Goal: Check status: Check status

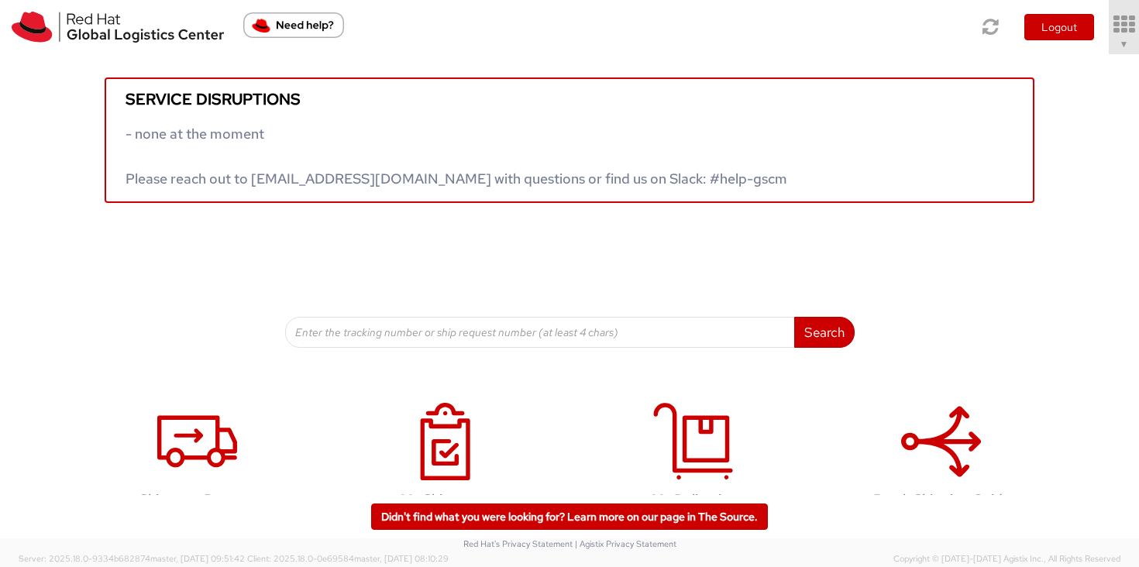
click at [1125, 50] on span "▼" at bounding box center [1123, 43] width 9 height 14
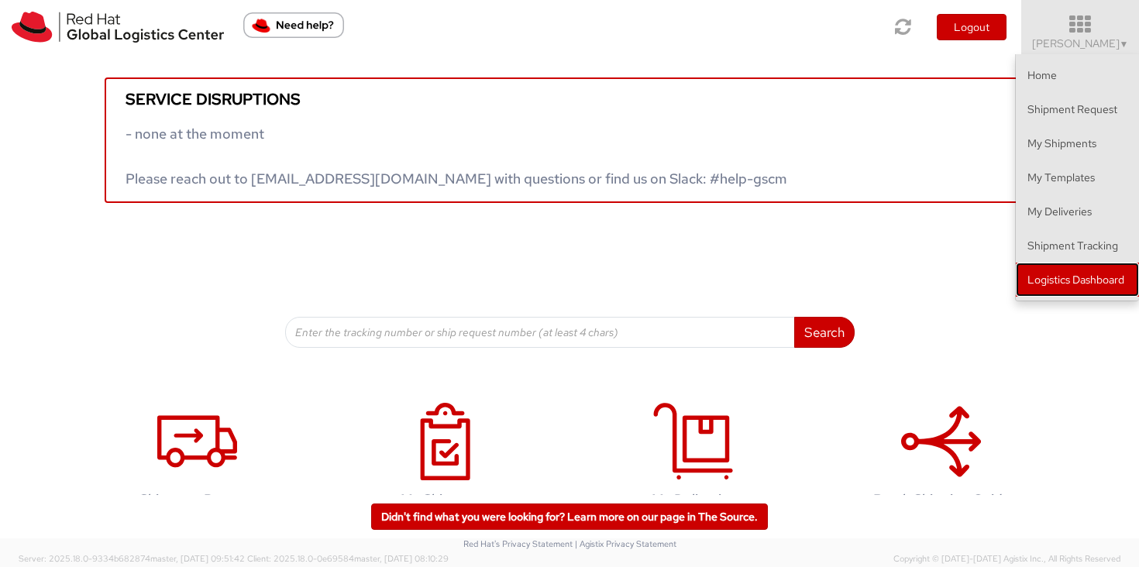
click at [1080, 285] on link "Logistics Dashboard" at bounding box center [1076, 280] width 123 height 34
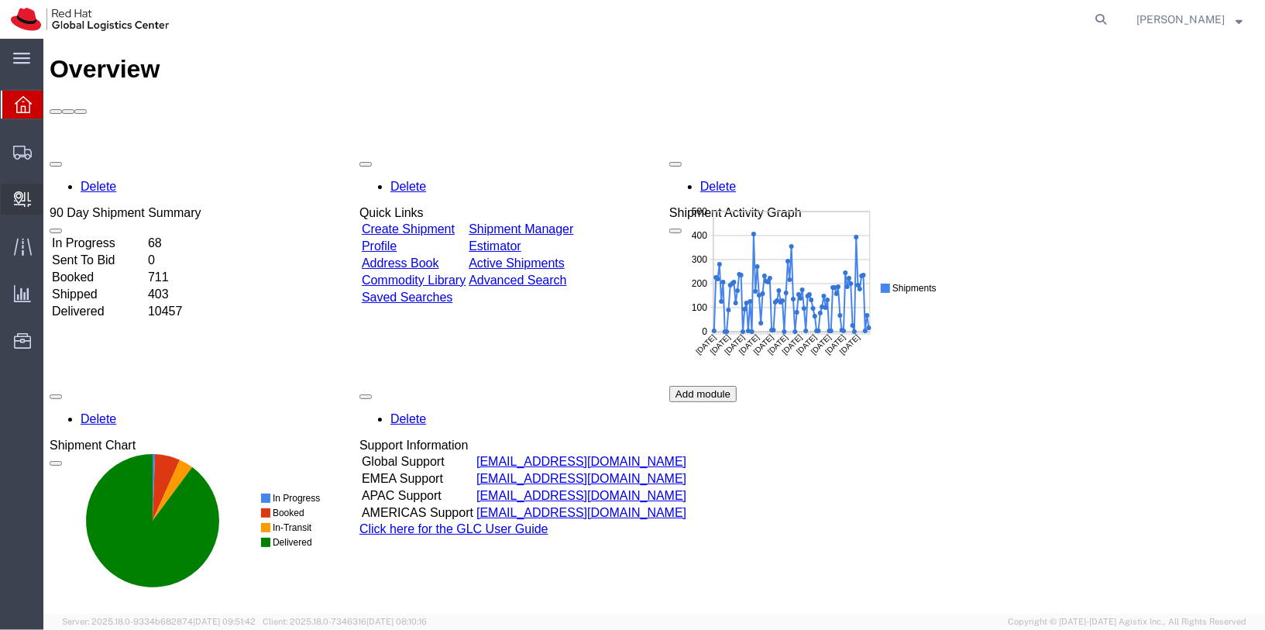
click at [53, 203] on span "Internal Delivery" at bounding box center [48, 199] width 11 height 31
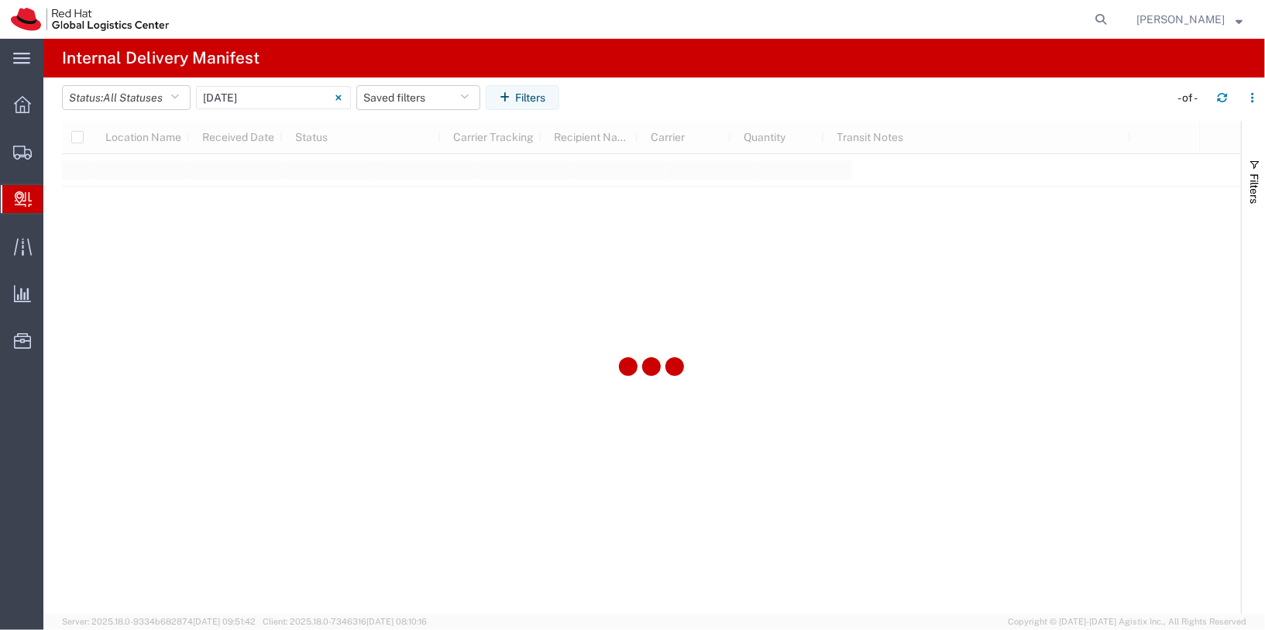
type input "06/11/2025"
type input "06/11/2025 - 06/11/2025"
click at [249, 91] on input "06/11/2025 - 06/11/2025" at bounding box center [273, 97] width 155 height 23
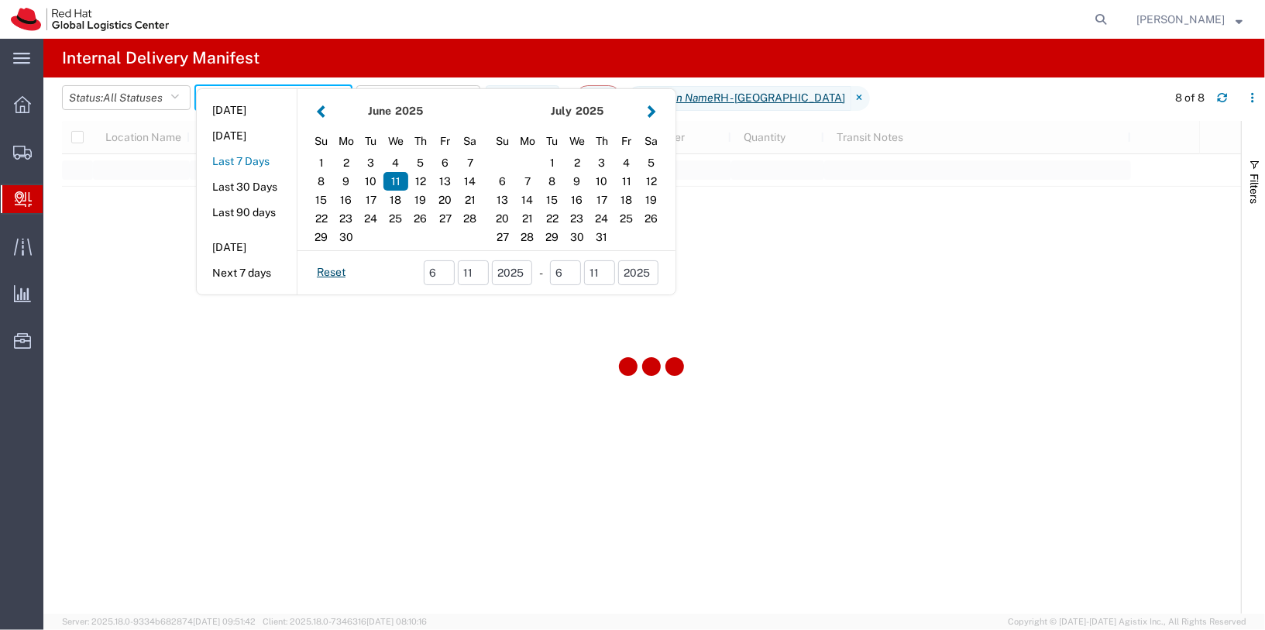
click at [249, 161] on button "Last 7 Days" at bounding box center [247, 161] width 100 height 24
type input "Last 7 Days"
type input "08/27/2025 - 09/02/2025"
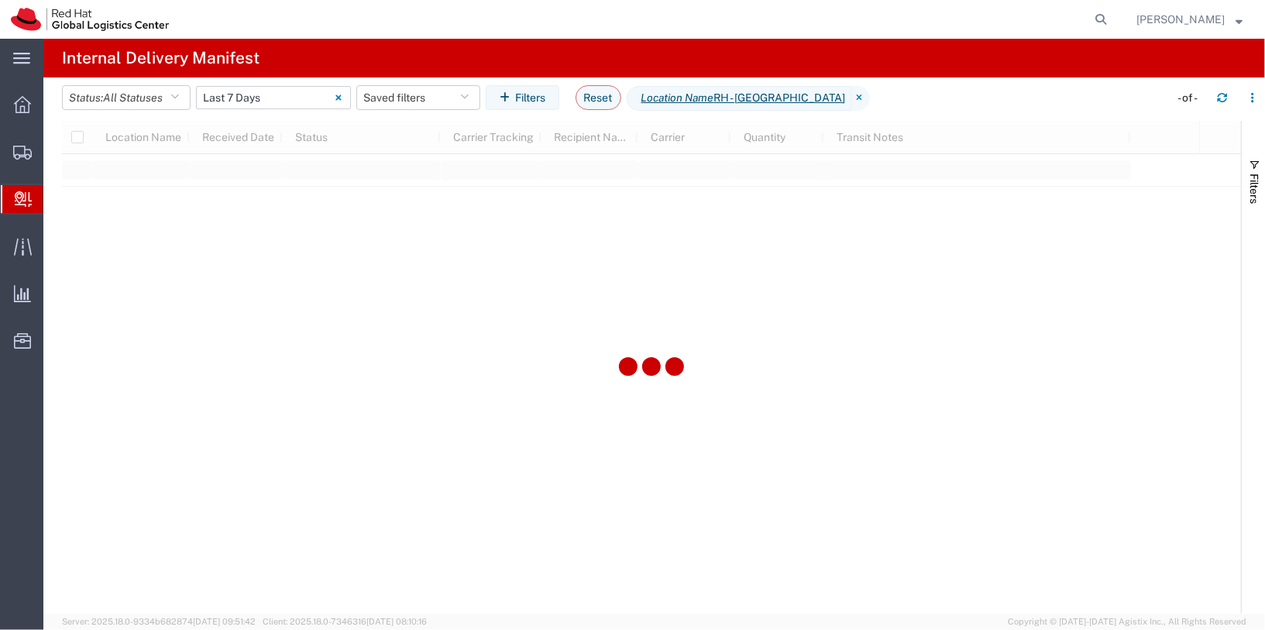
click at [290, 98] on input "08/27/2025 - 09/02/2025" at bounding box center [273, 97] width 155 height 23
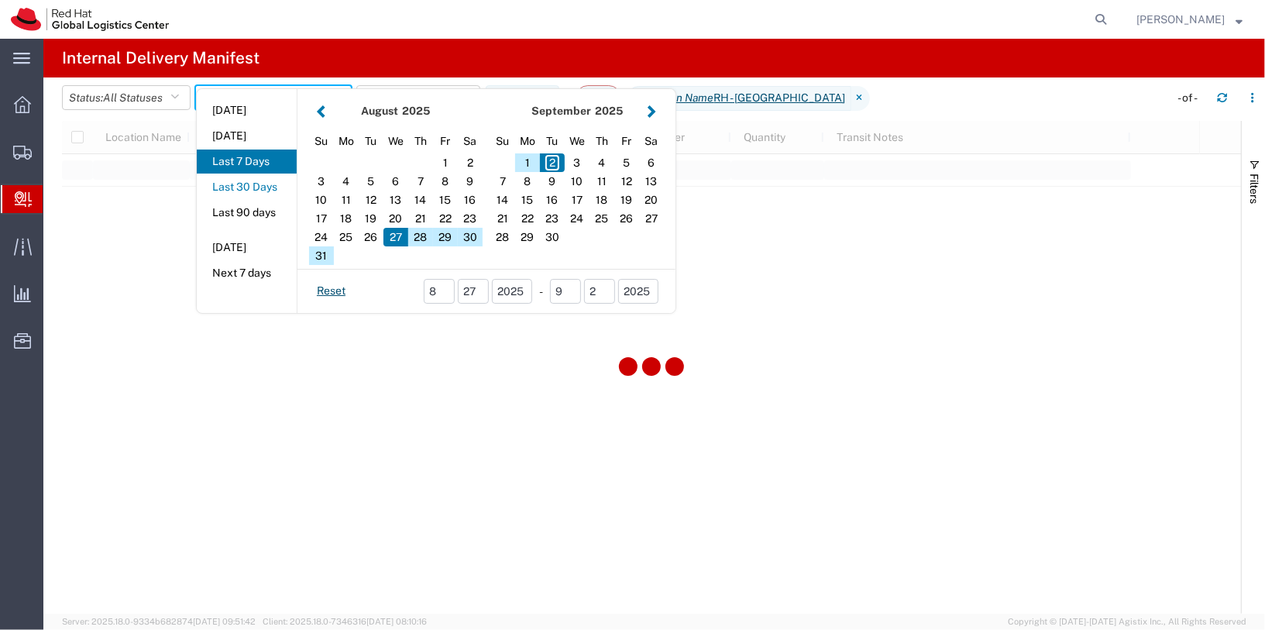
click at [266, 180] on button "Last 30 Days" at bounding box center [247, 187] width 100 height 24
type input "Last 30 Days"
type input "08/04/2025 - 09/02/2025"
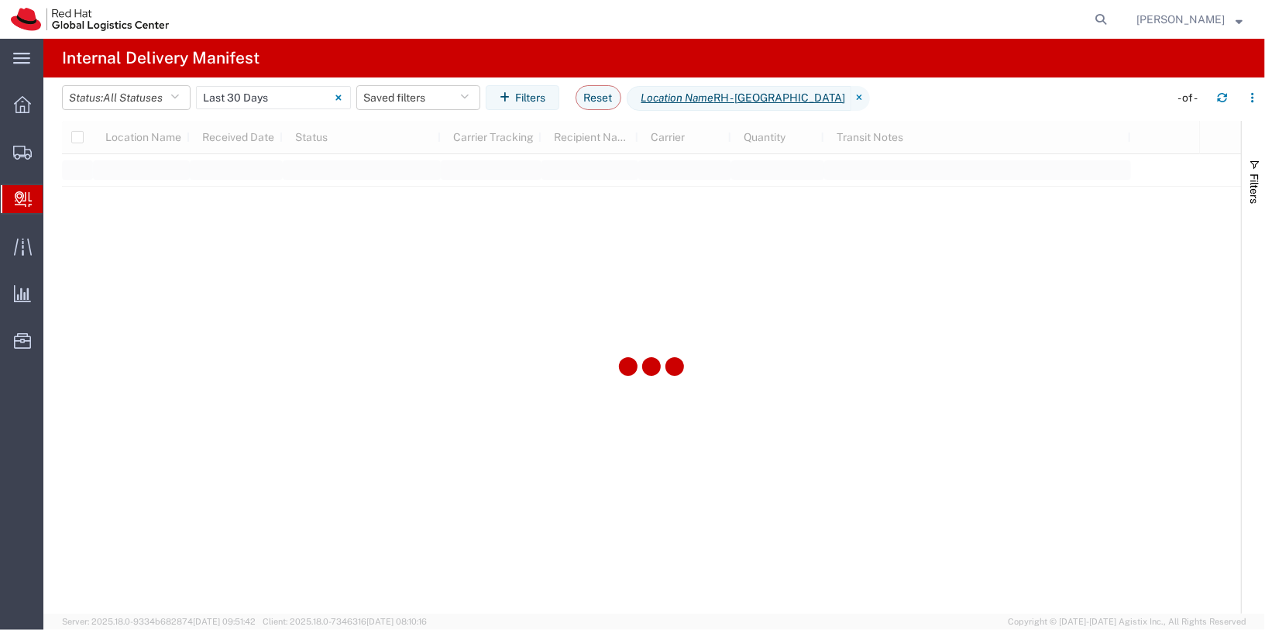
drag, startPoint x: 1127, startPoint y: 14, endPoint x: 1025, endPoint y: 29, distance: 102.5
click at [1111, 15] on icon at bounding box center [1101, 20] width 22 height 22
click at [994, 23] on input "search" at bounding box center [854, 19] width 471 height 37
paste input "392333582665"
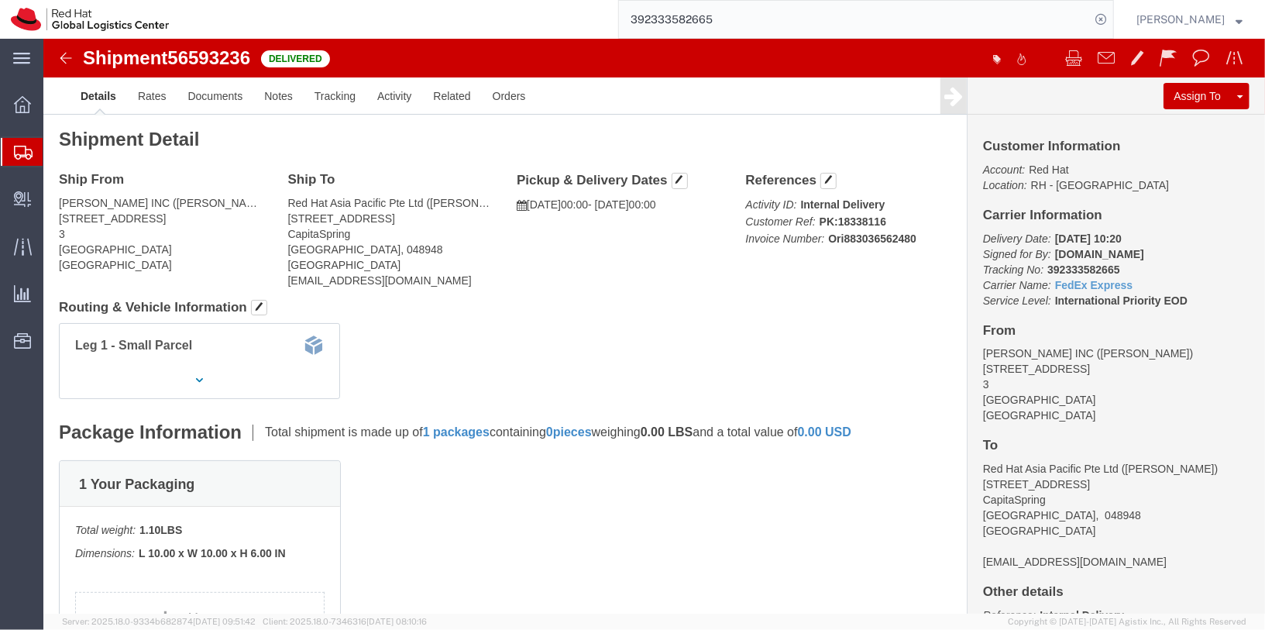
scroll to position [8, 0]
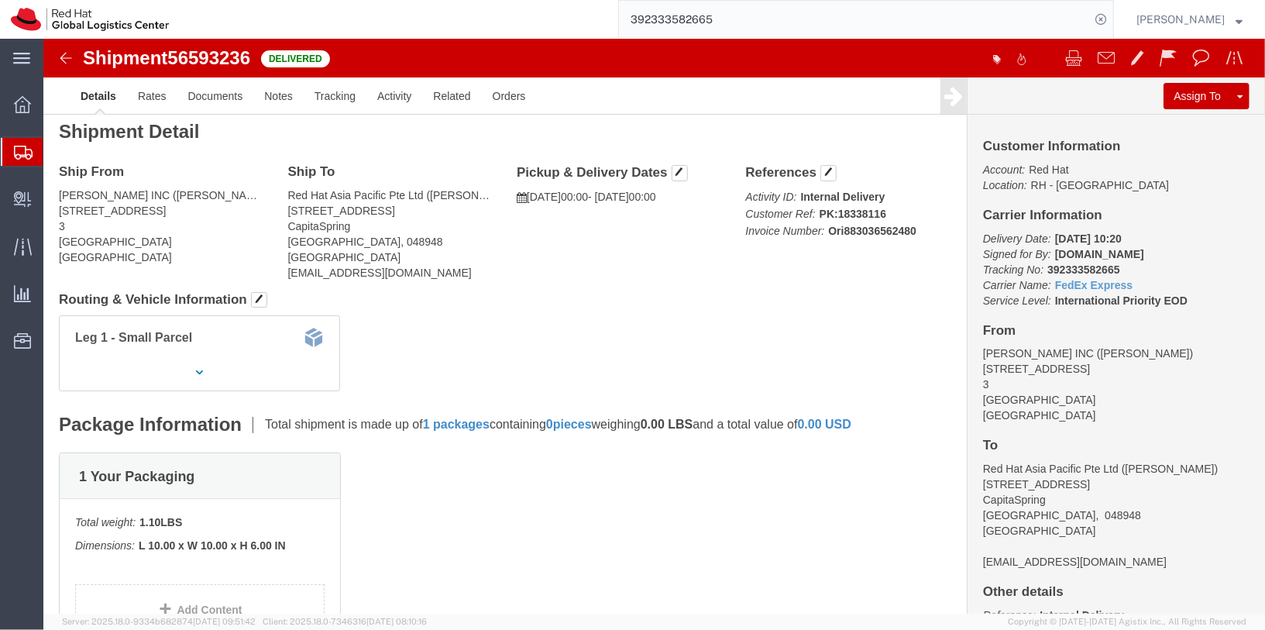
click span "56593236"
copy span "56593236"
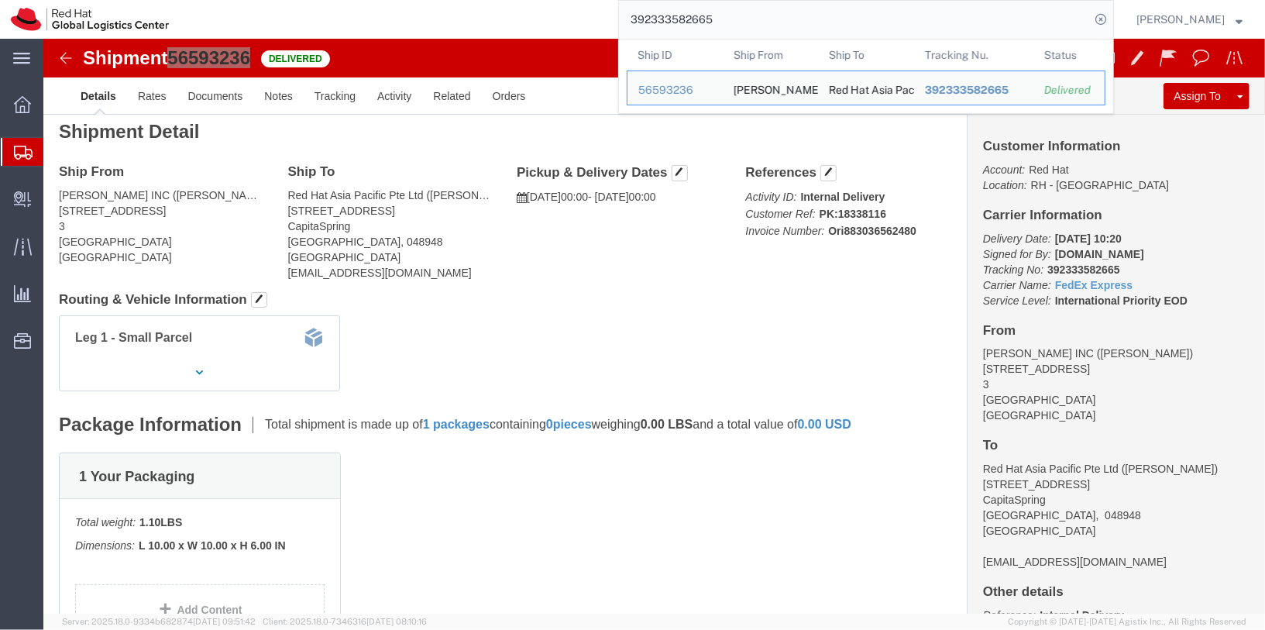
click at [800, 24] on input "392333582665" at bounding box center [854, 19] width 471 height 37
paste input "56593236"
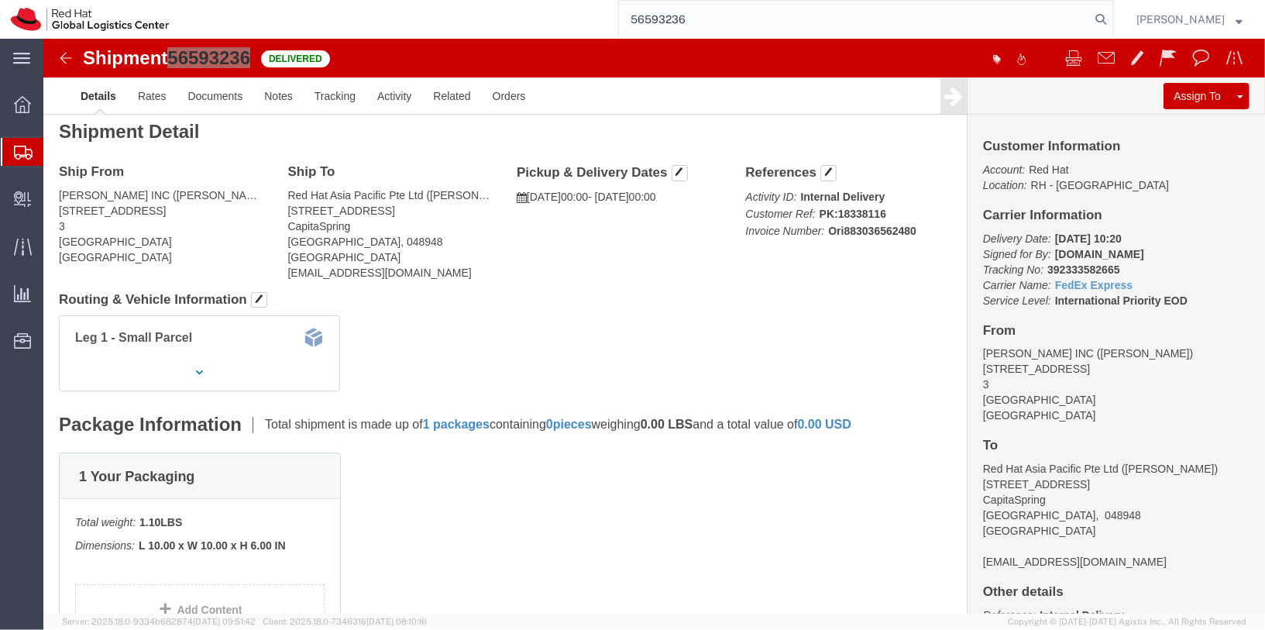
type input "56593236"
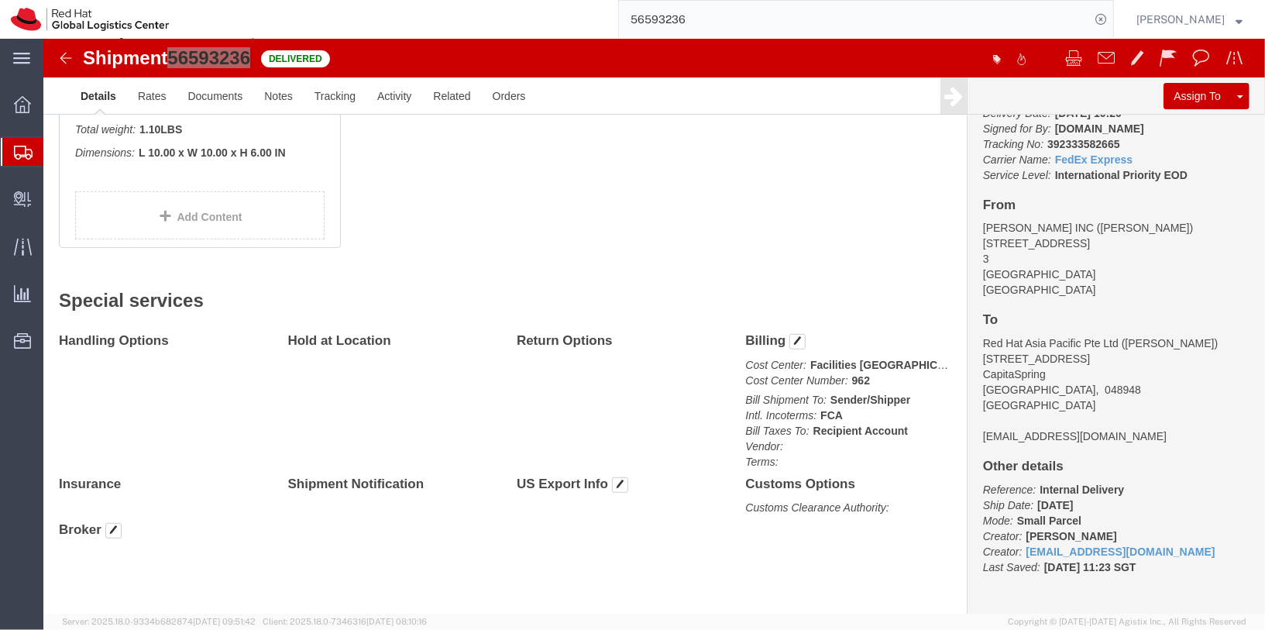
scroll to position [0, 0]
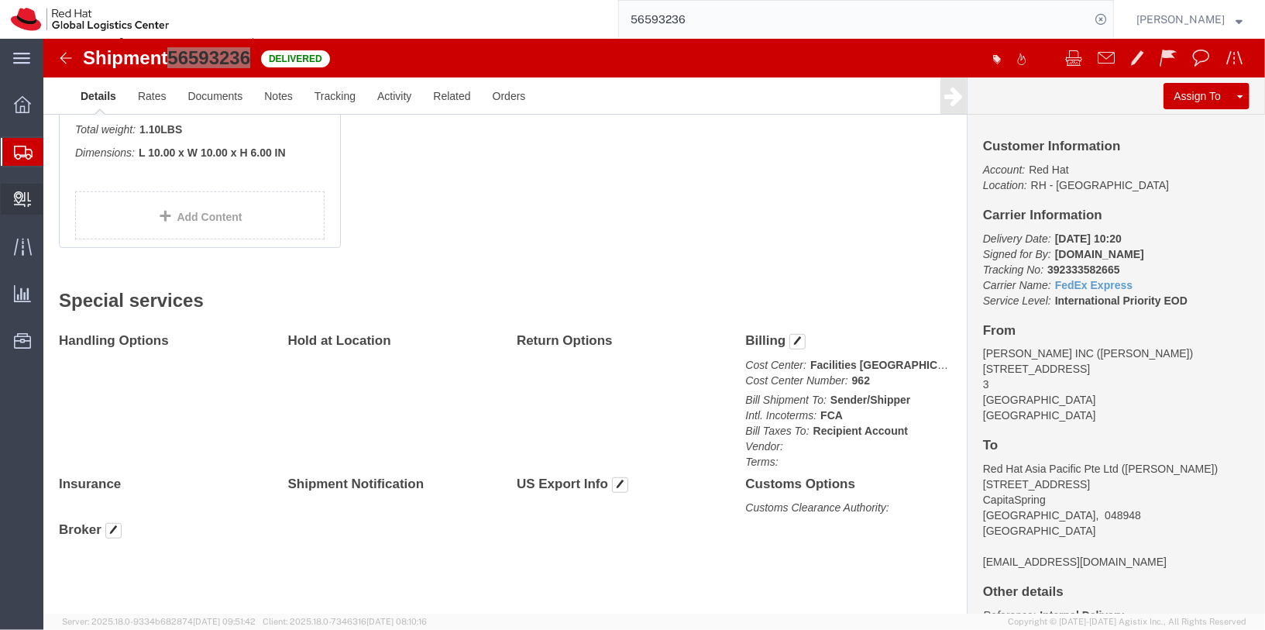
click at [21, 204] on icon at bounding box center [22, 198] width 17 height 15
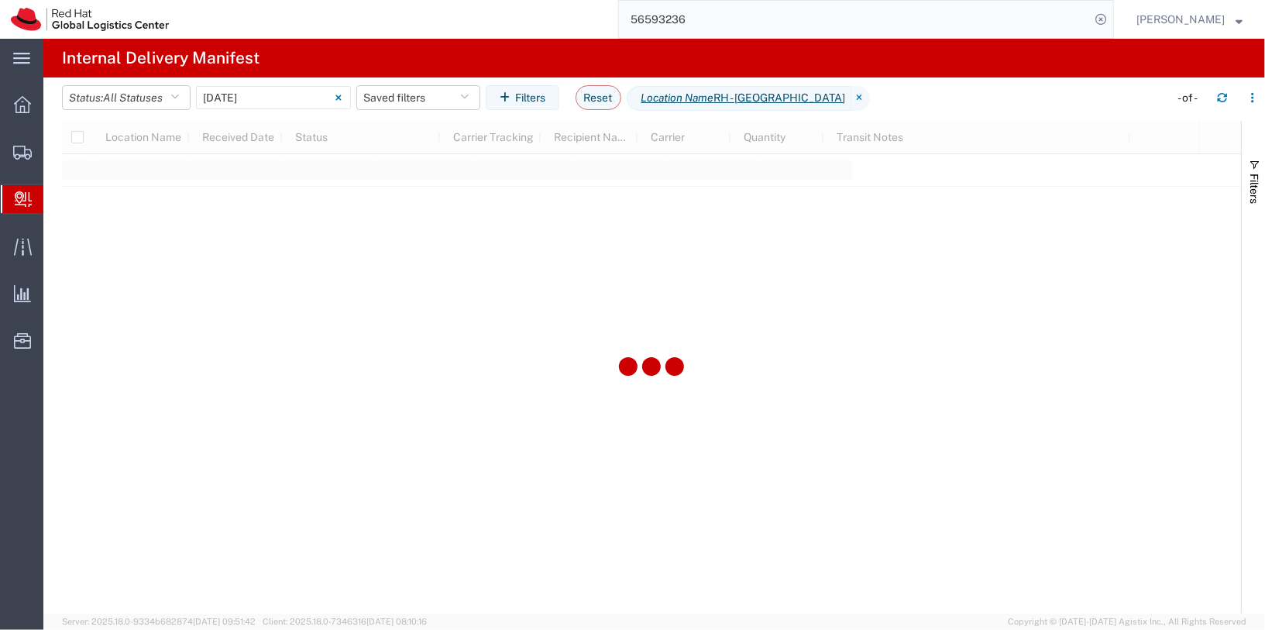
click at [55, 203] on span "Internal Delivery" at bounding box center [49, 199] width 12 height 31
click at [282, 106] on input "06/11/2025 - 06/11/2025" at bounding box center [273, 97] width 155 height 23
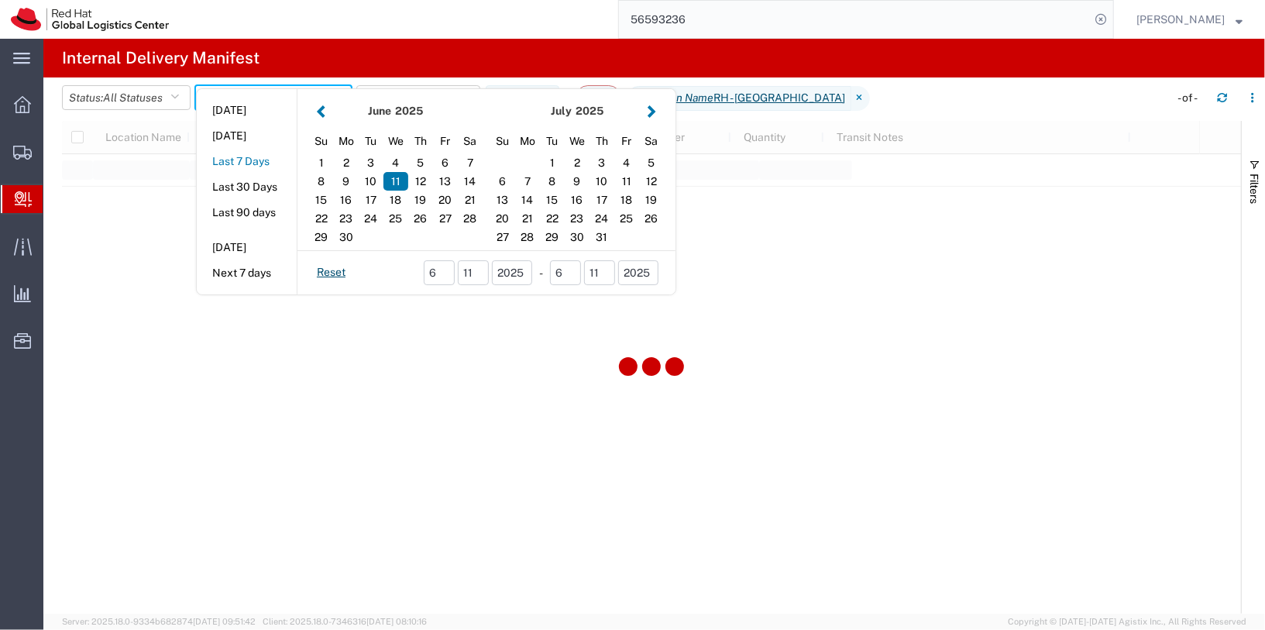
click at [246, 162] on button "Last 7 Days" at bounding box center [247, 161] width 100 height 24
type input "Last 7 Days"
type input "08/27/2025 - 09/02/2025"
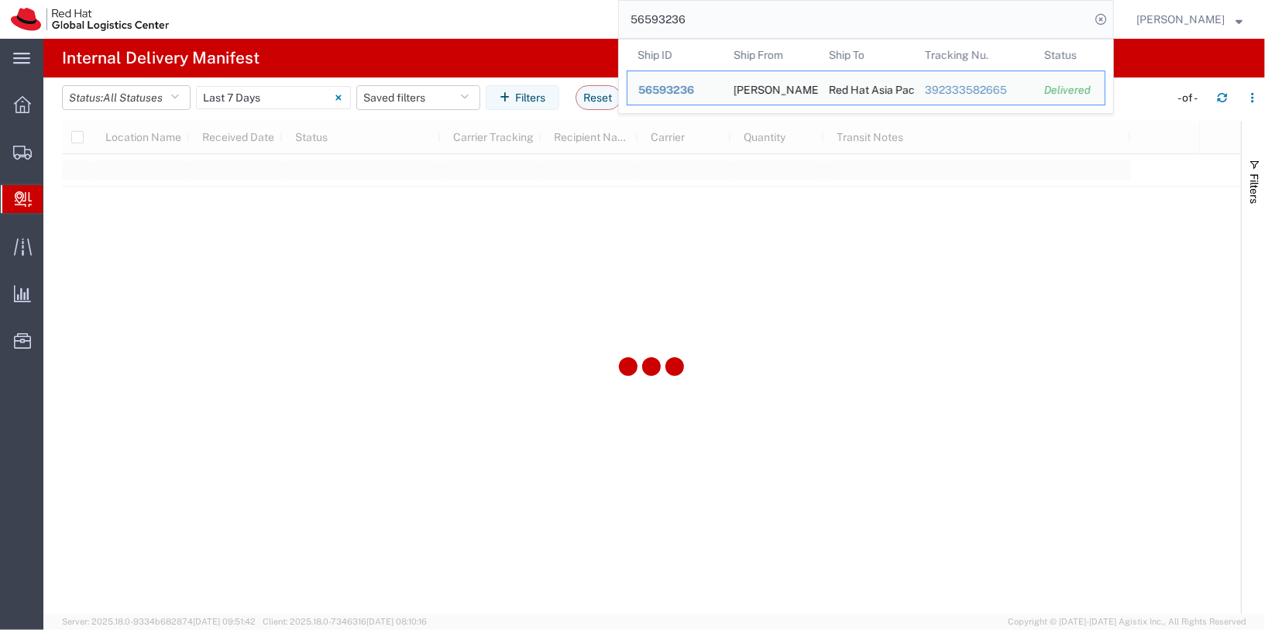
click at [752, 29] on input "56593236" at bounding box center [854, 19] width 471 height 37
click at [808, 94] on div "JACK NADEL INC" at bounding box center [770, 87] width 74 height 33
click at [694, 89] on span "56593236" at bounding box center [666, 90] width 56 height 12
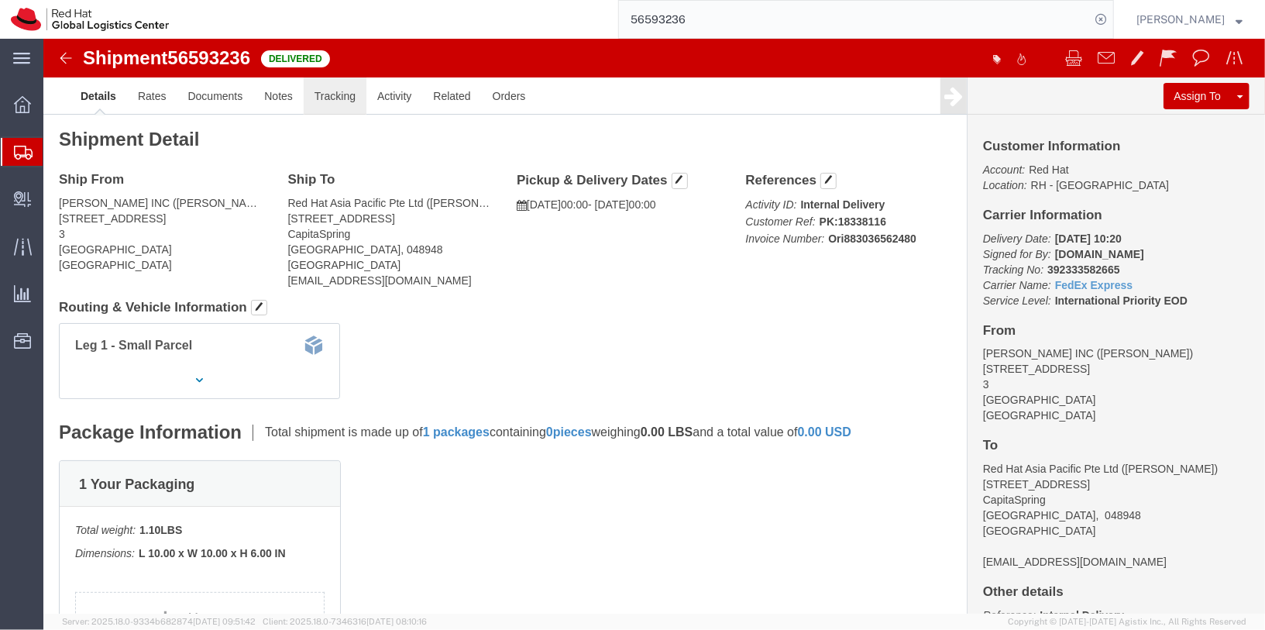
click link "Tracking"
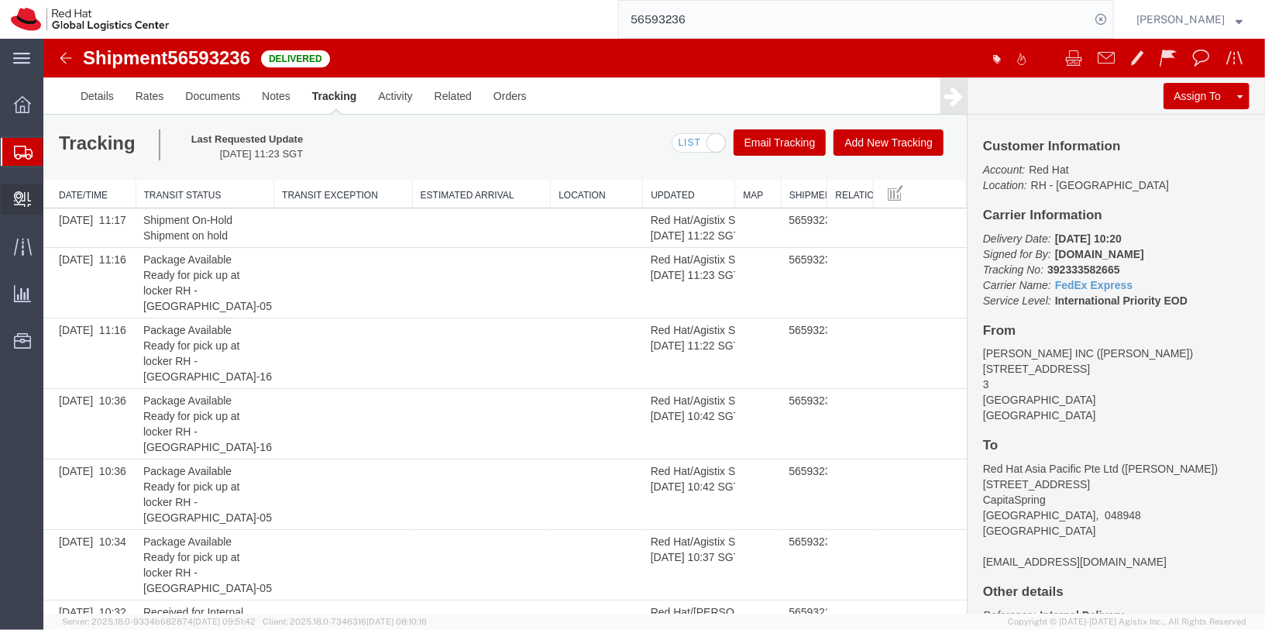
click at [53, 197] on span "Internal Delivery" at bounding box center [48, 199] width 11 height 31
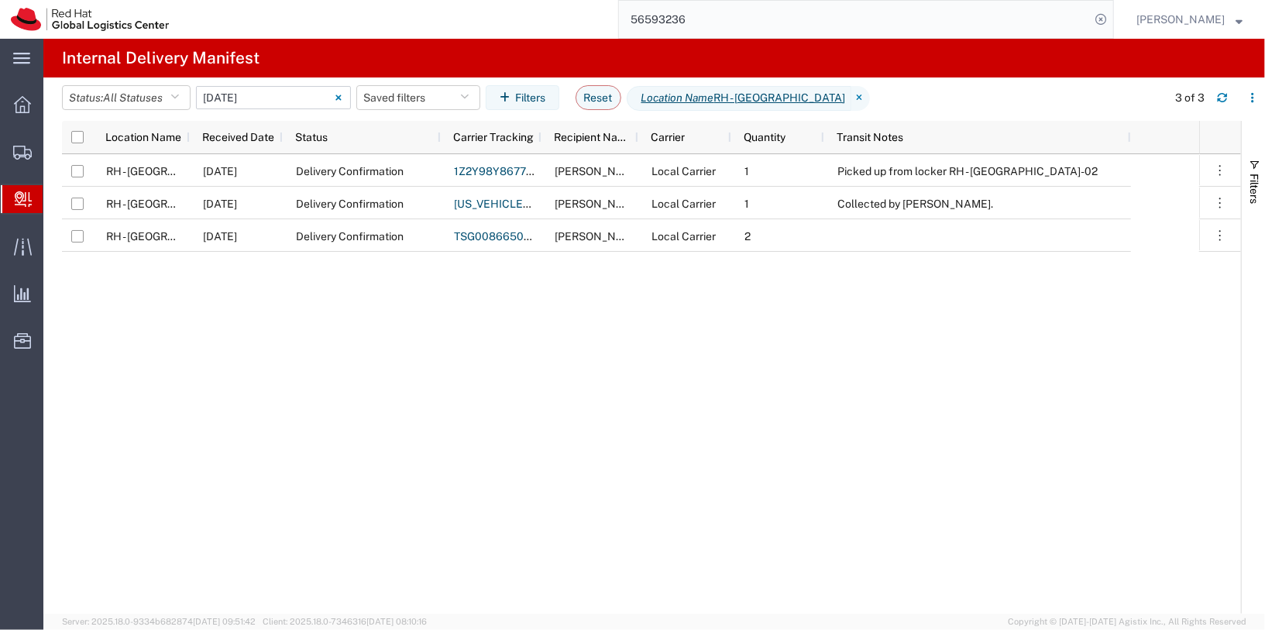
click at [256, 96] on input "06/11/2025 - 06/11/2025" at bounding box center [273, 97] width 155 height 23
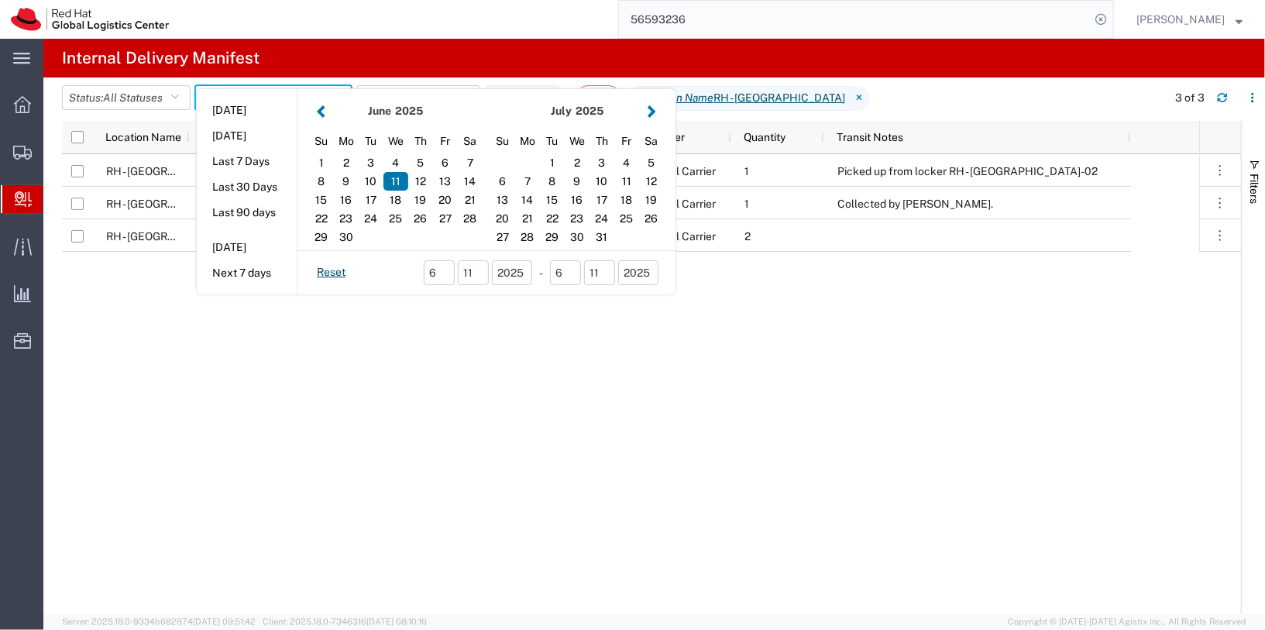
click at [248, 157] on button "Last 7 Days" at bounding box center [247, 161] width 100 height 24
type input "Last 7 Days"
type input "08/27/2025 - 09/02/2025"
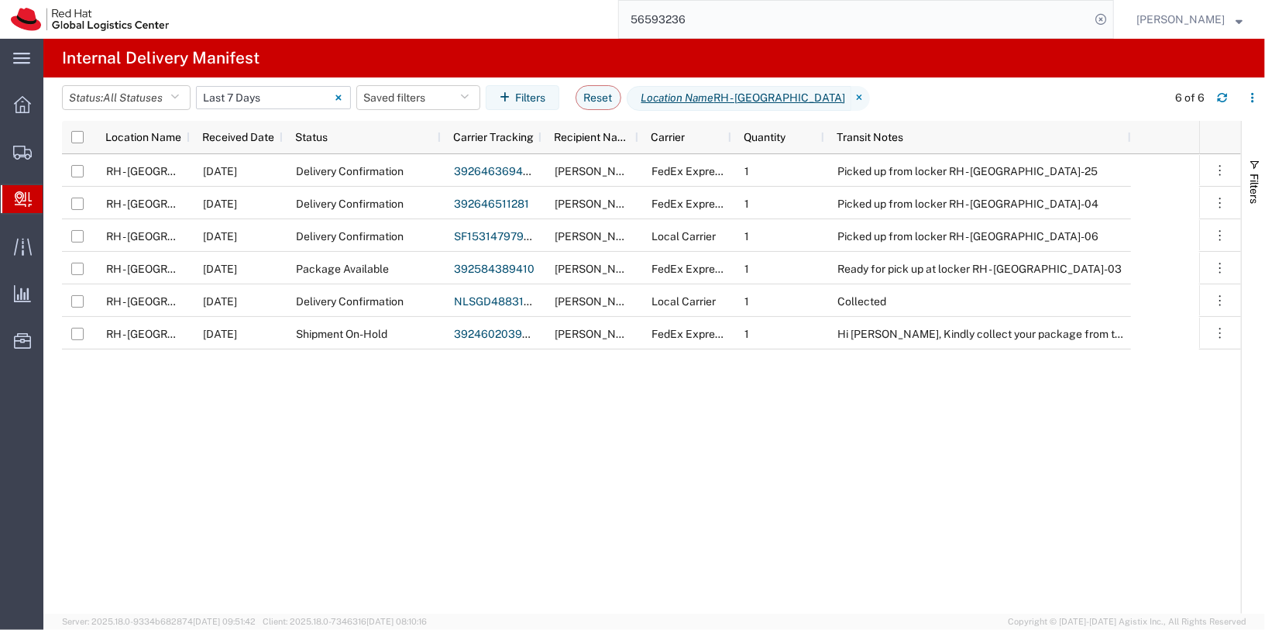
click at [242, 93] on input "08/27/2025 - 09/02/2025" at bounding box center [273, 97] width 155 height 23
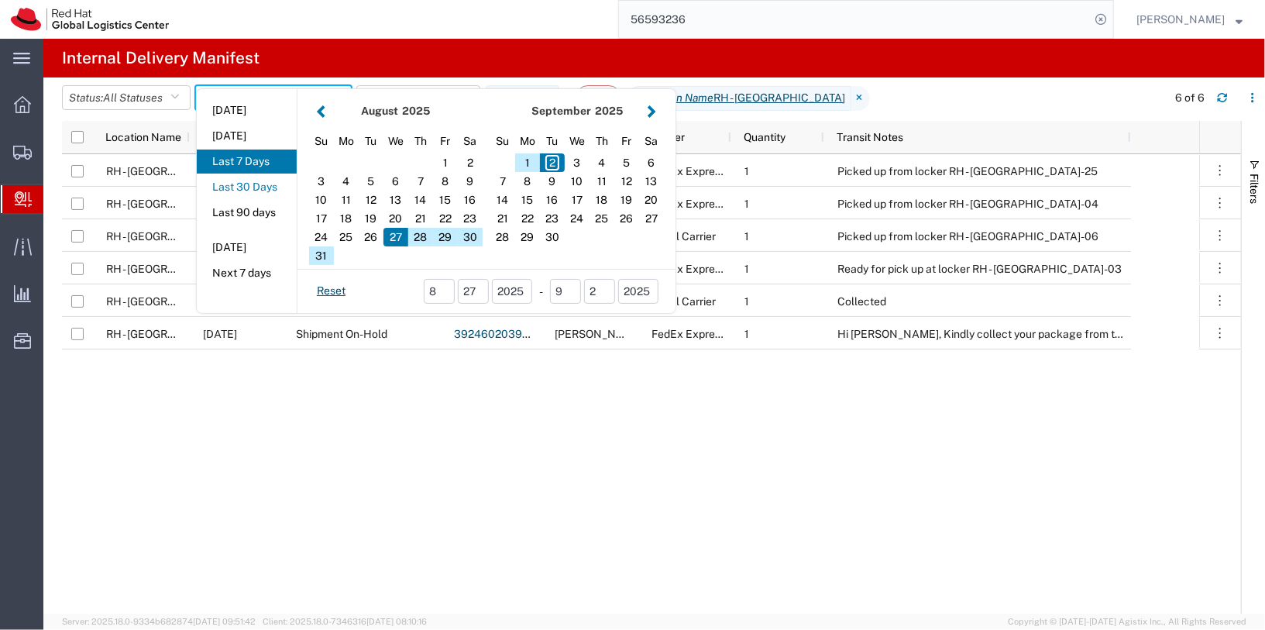
click at [257, 192] on button "Last 30 Days" at bounding box center [247, 187] width 100 height 24
type input "Last 30 Days"
type input "08/04/2025 - 09/02/2025"
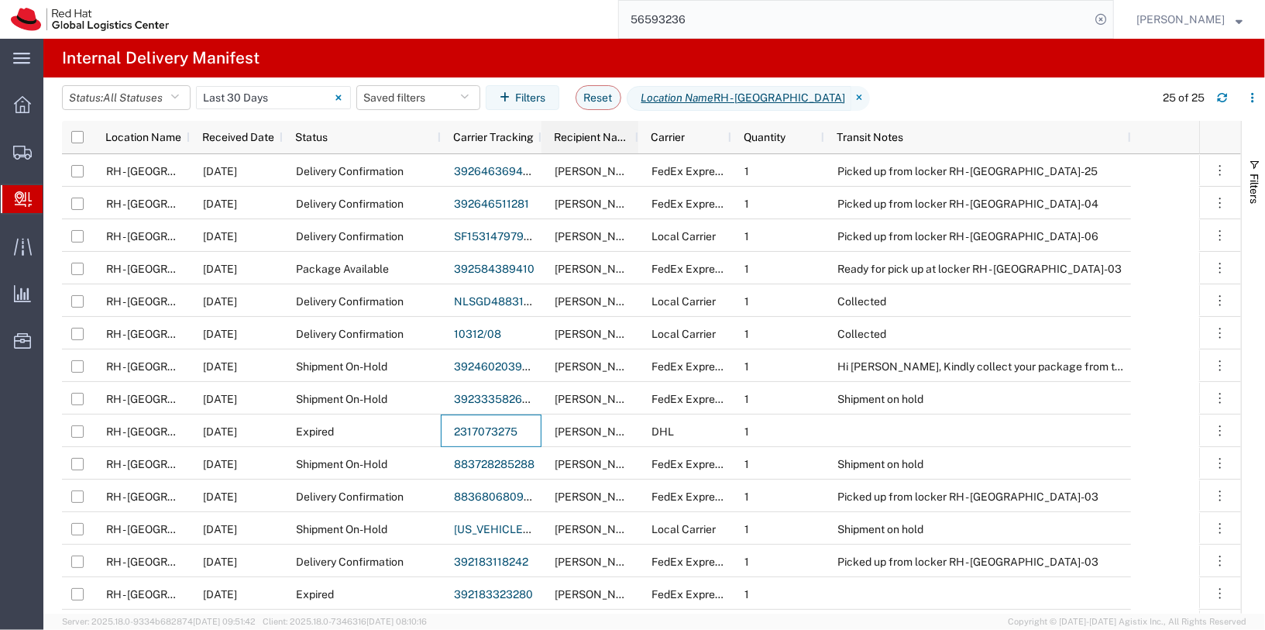
click at [586, 131] on span "Recipient Name" at bounding box center [593, 137] width 78 height 12
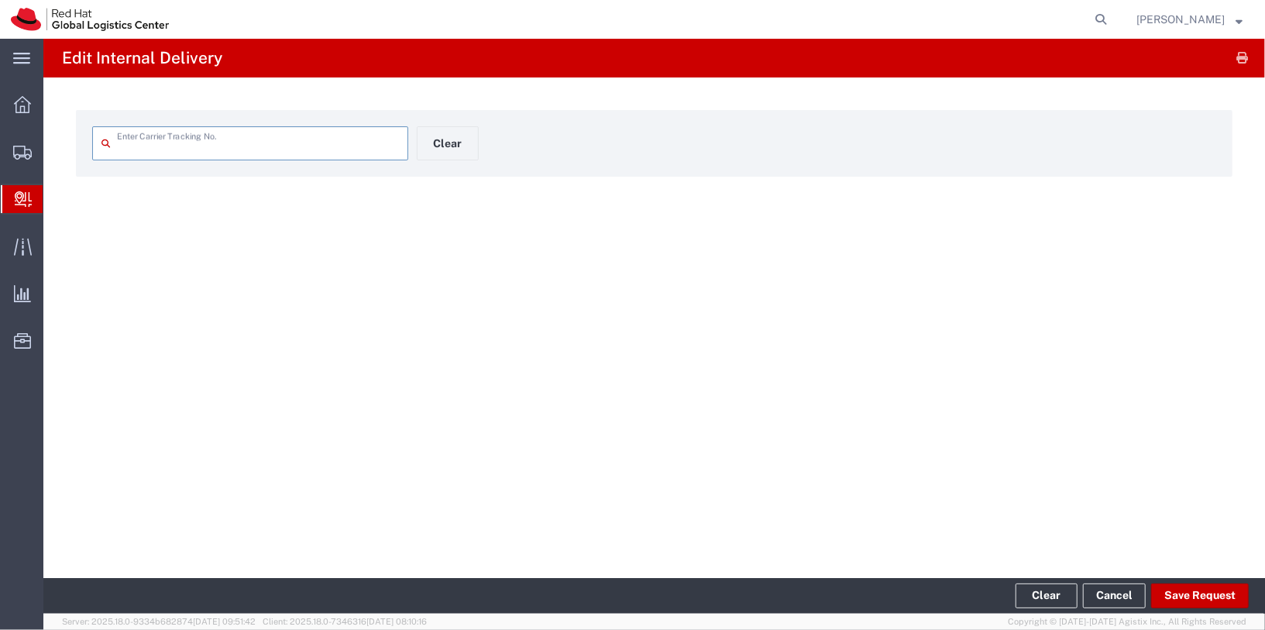
type input "883728285288"
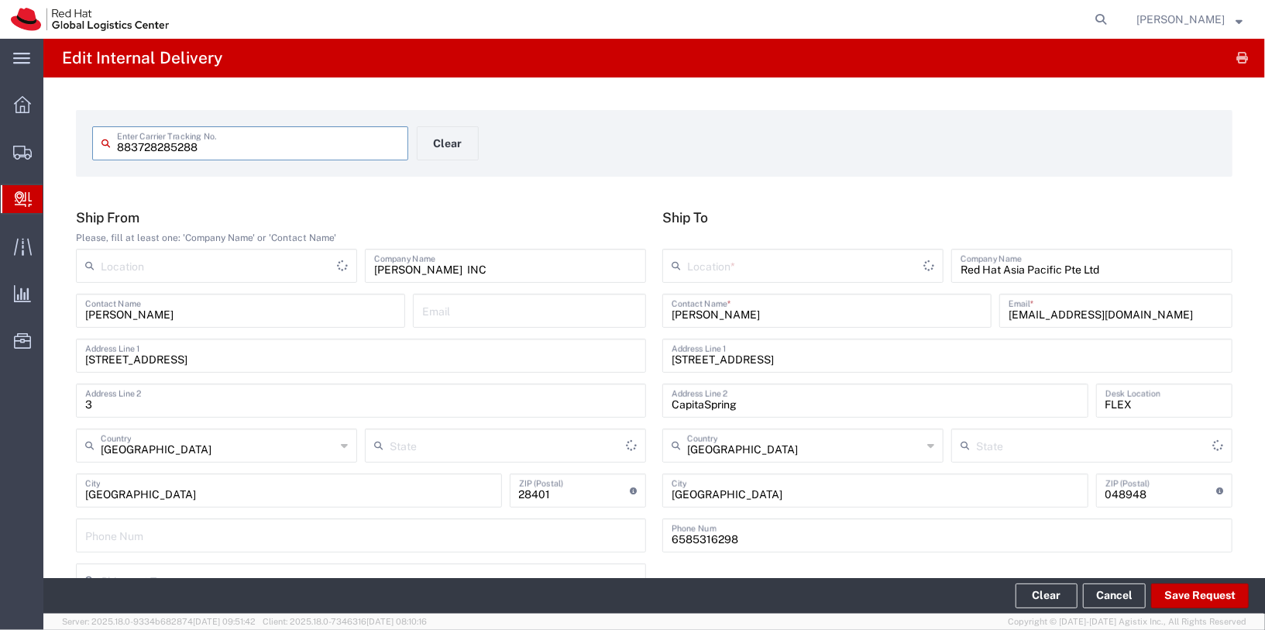
type input "[US_STATE]"
type input "Your Packaging"
type input "International Economy"
type input "FedEx Express"
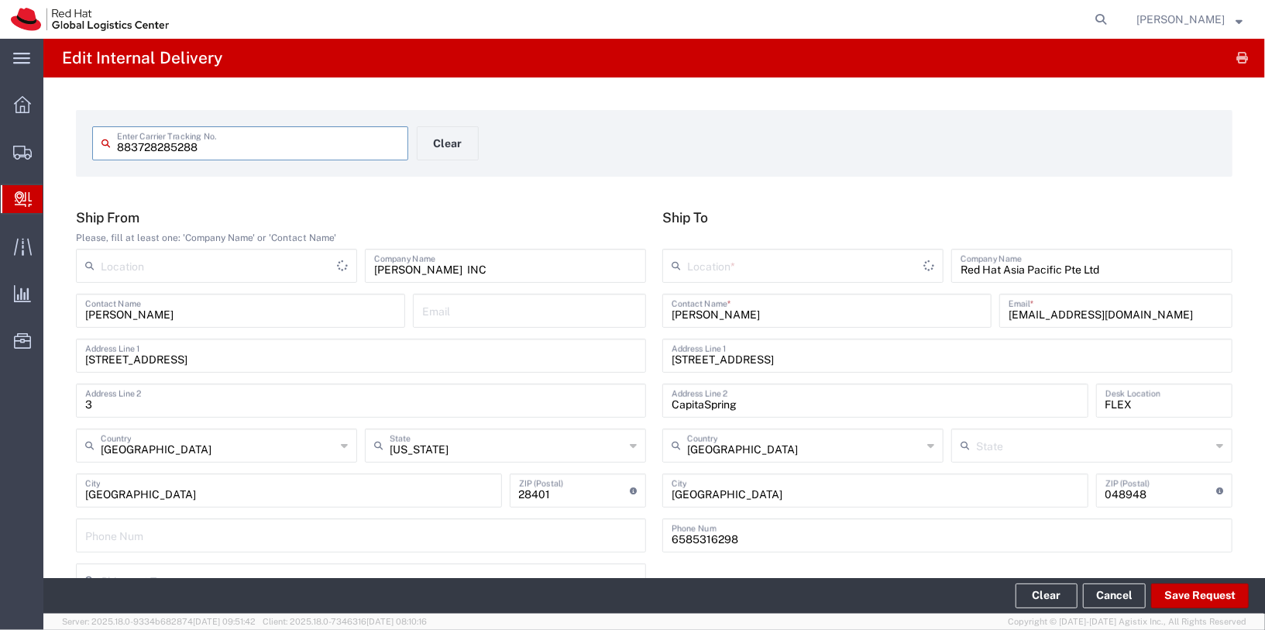
type input "Your Packaging"
type input "International Priority EOD"
type input "RH - Singapore"
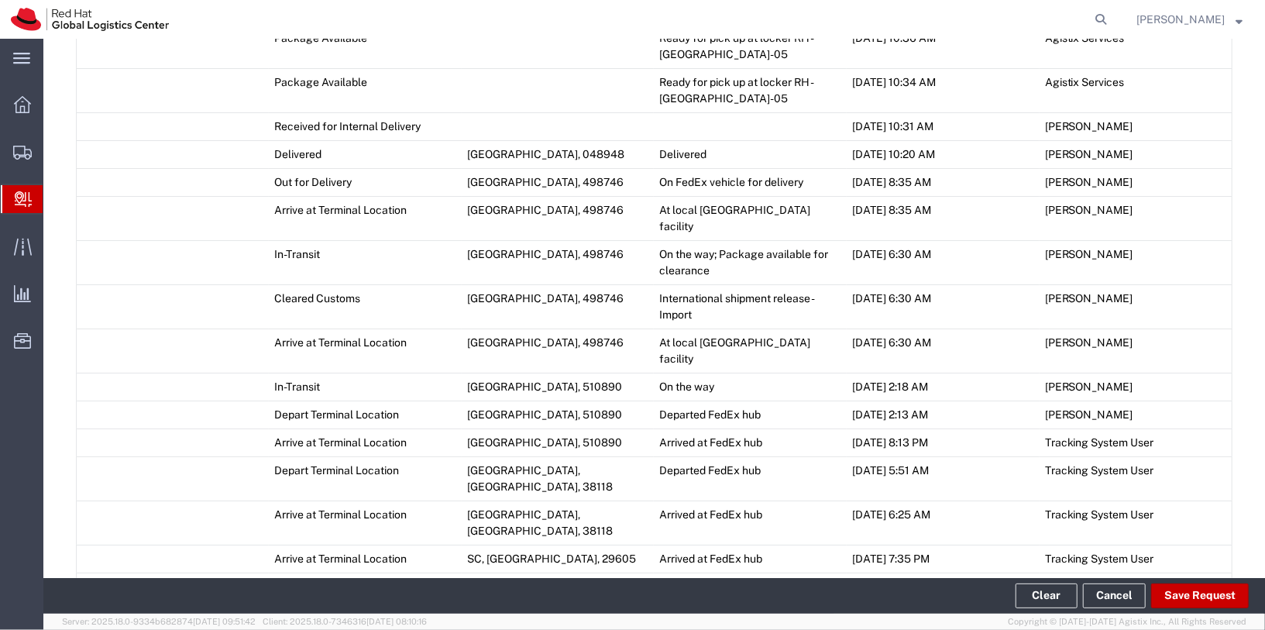
scroll to position [1340, 0]
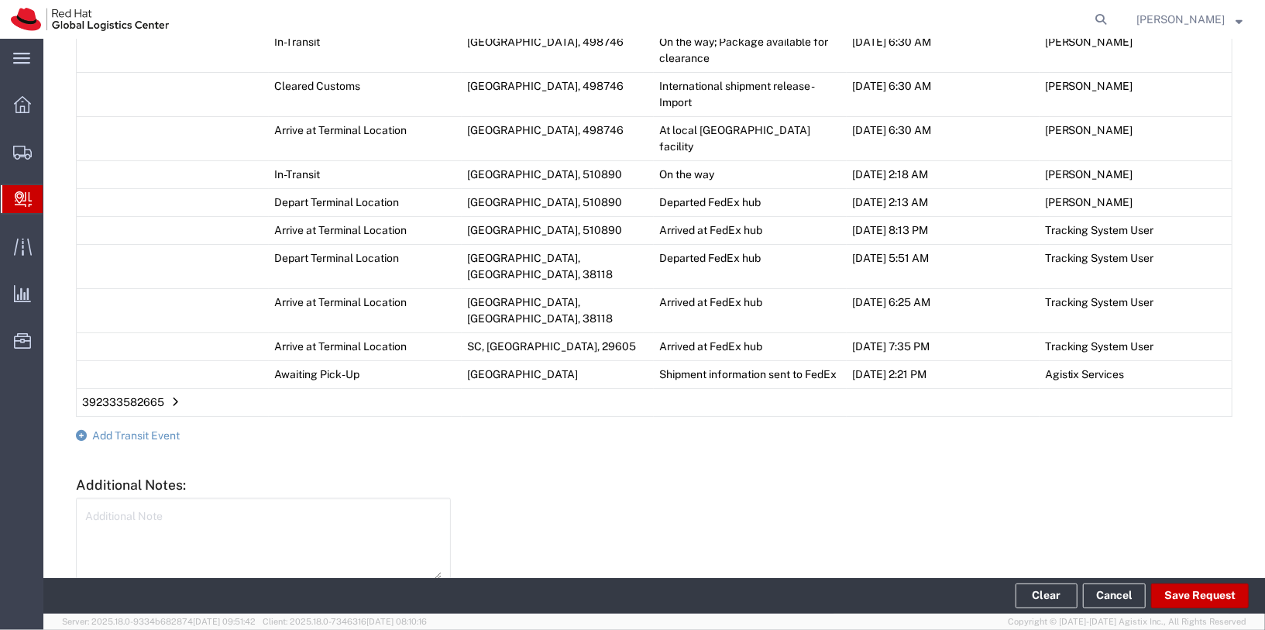
click at [159, 396] on span "392333582665" at bounding box center [123, 402] width 82 height 12
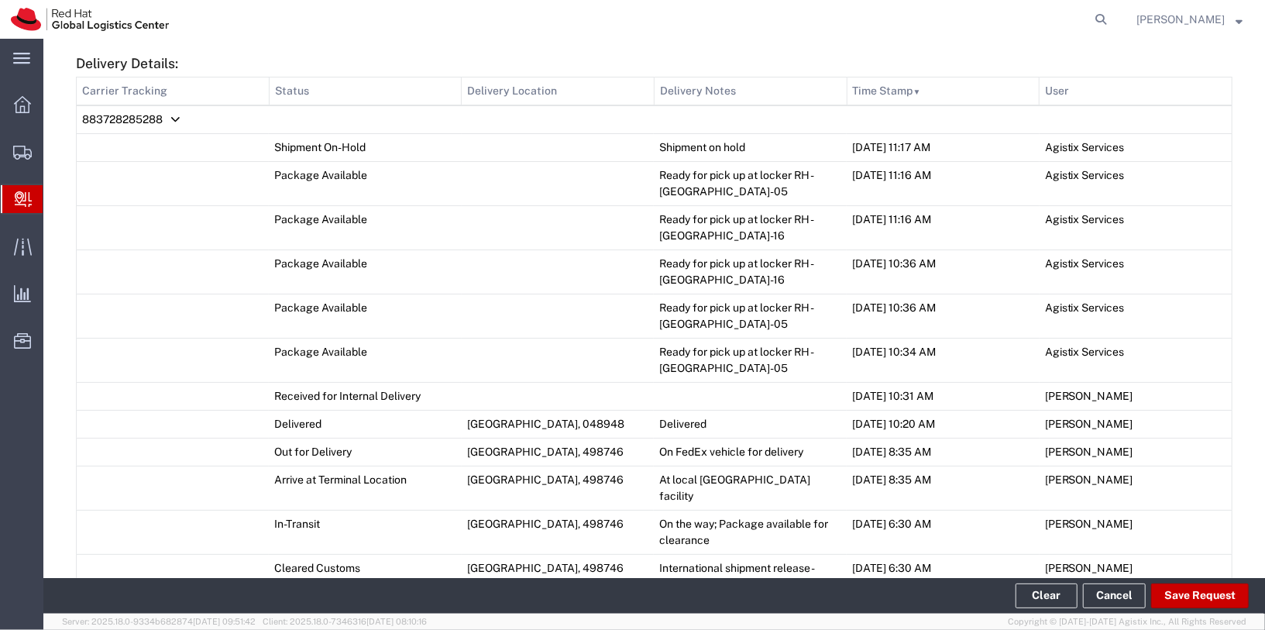
scroll to position [858, 0]
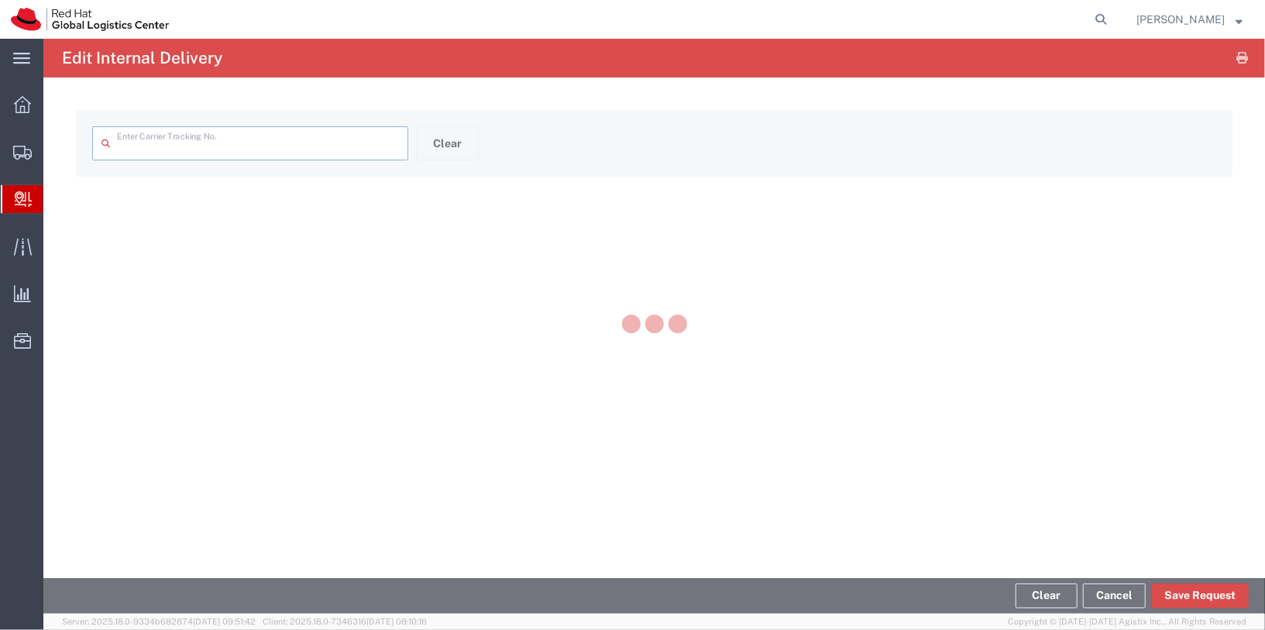
type input "2317073275"
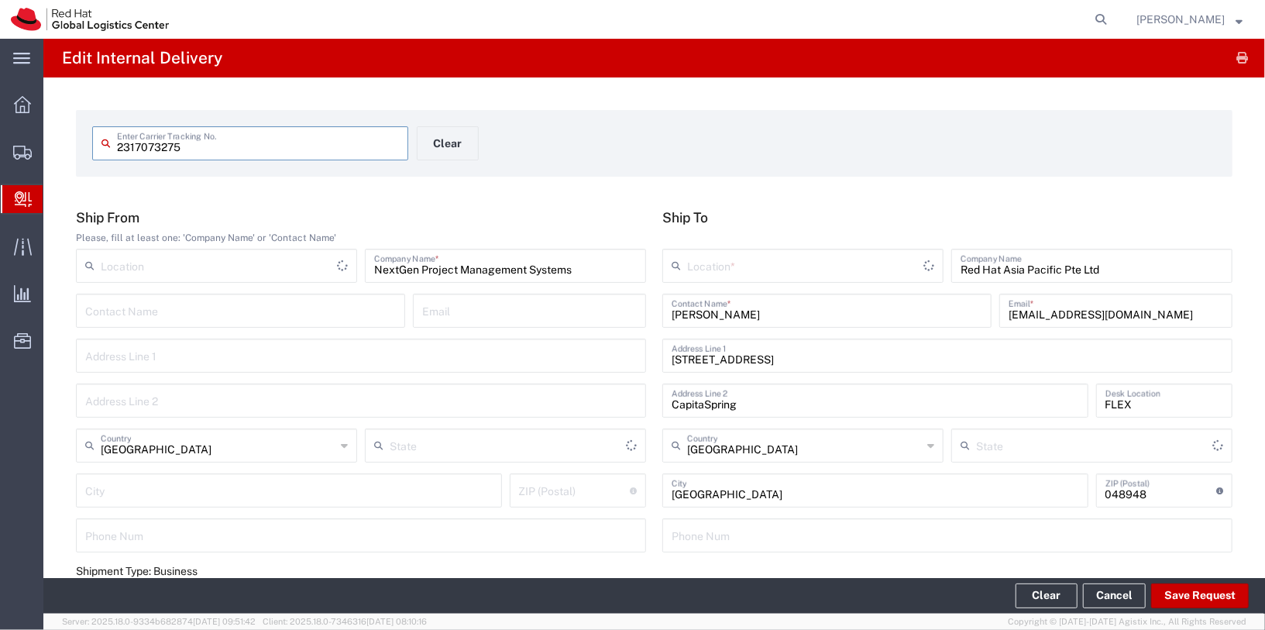
type input "Your Packaging"
type input "Express Worldwide"
type input "DHL"
type input "RH - [GEOGRAPHIC_DATA]"
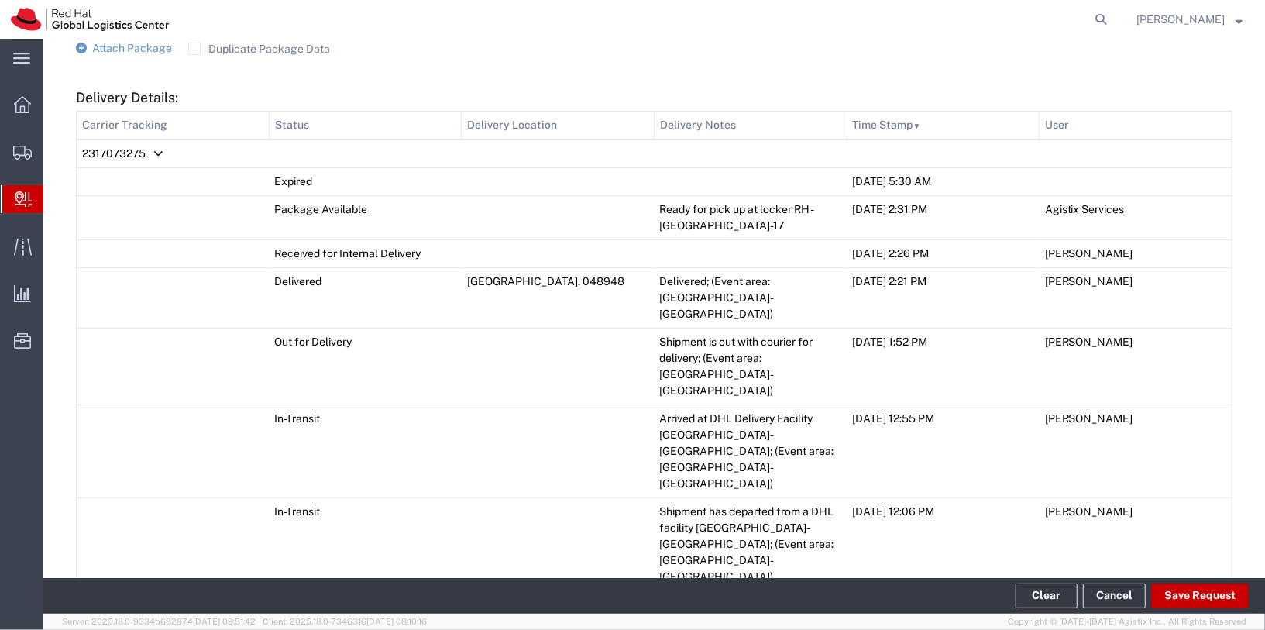
scroll to position [701, 0]
